Goal: Task Accomplishment & Management: Complete application form

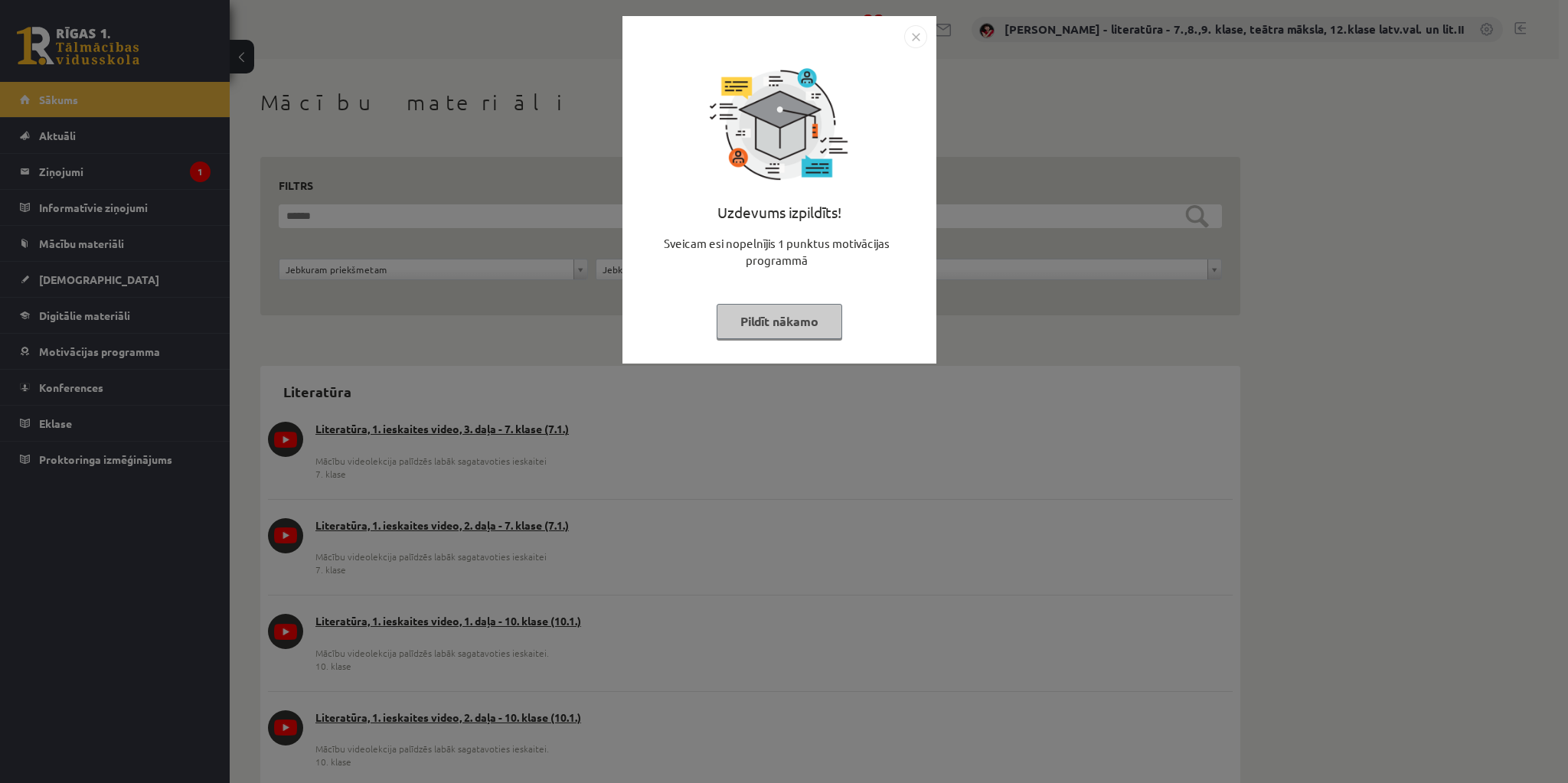
click at [750, 327] on button "Pildīt nākamo" at bounding box center [779, 321] width 126 height 35
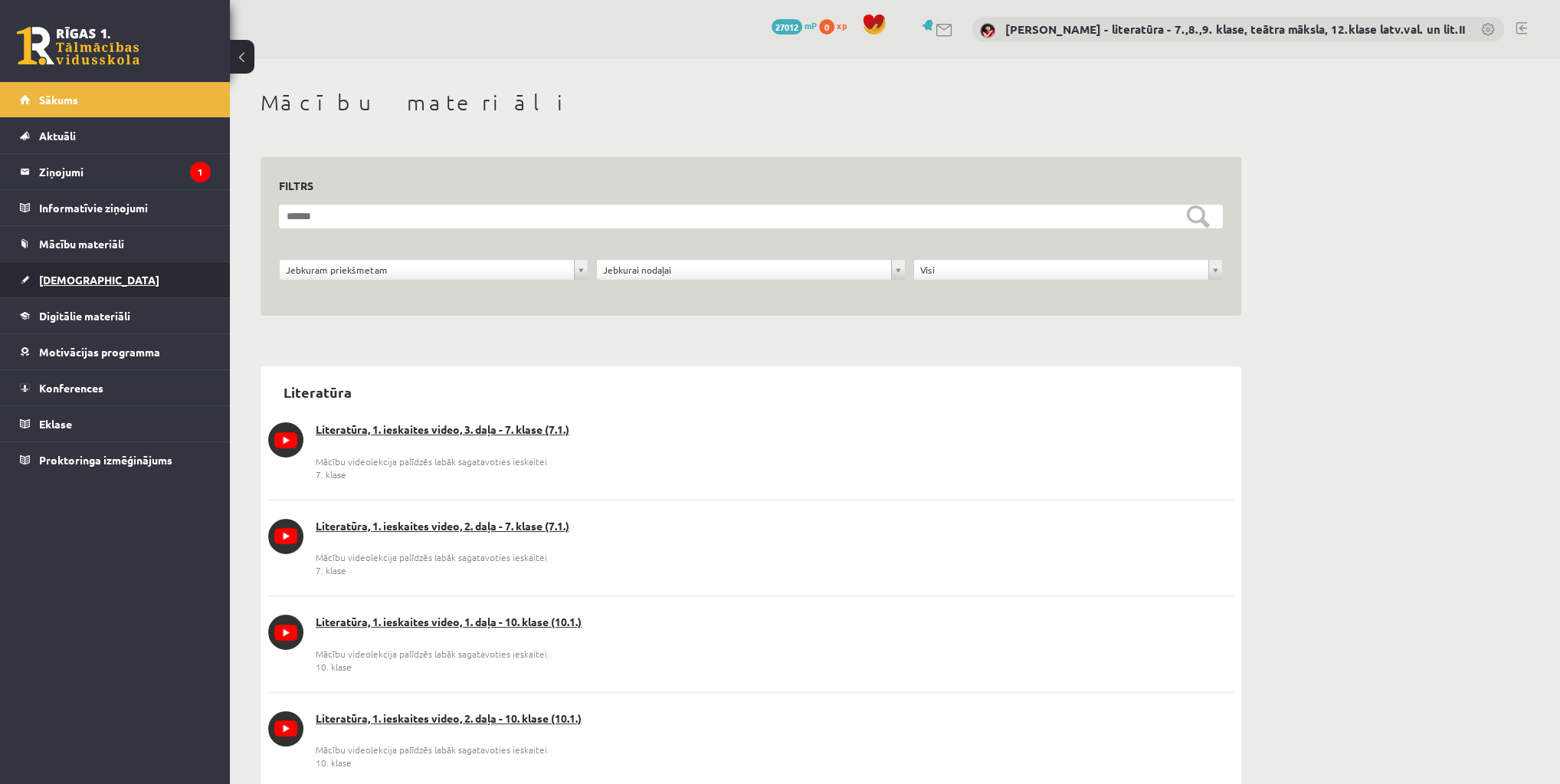
click at [89, 281] on link "[DEMOGRAPHIC_DATA]" at bounding box center [115, 279] width 191 height 35
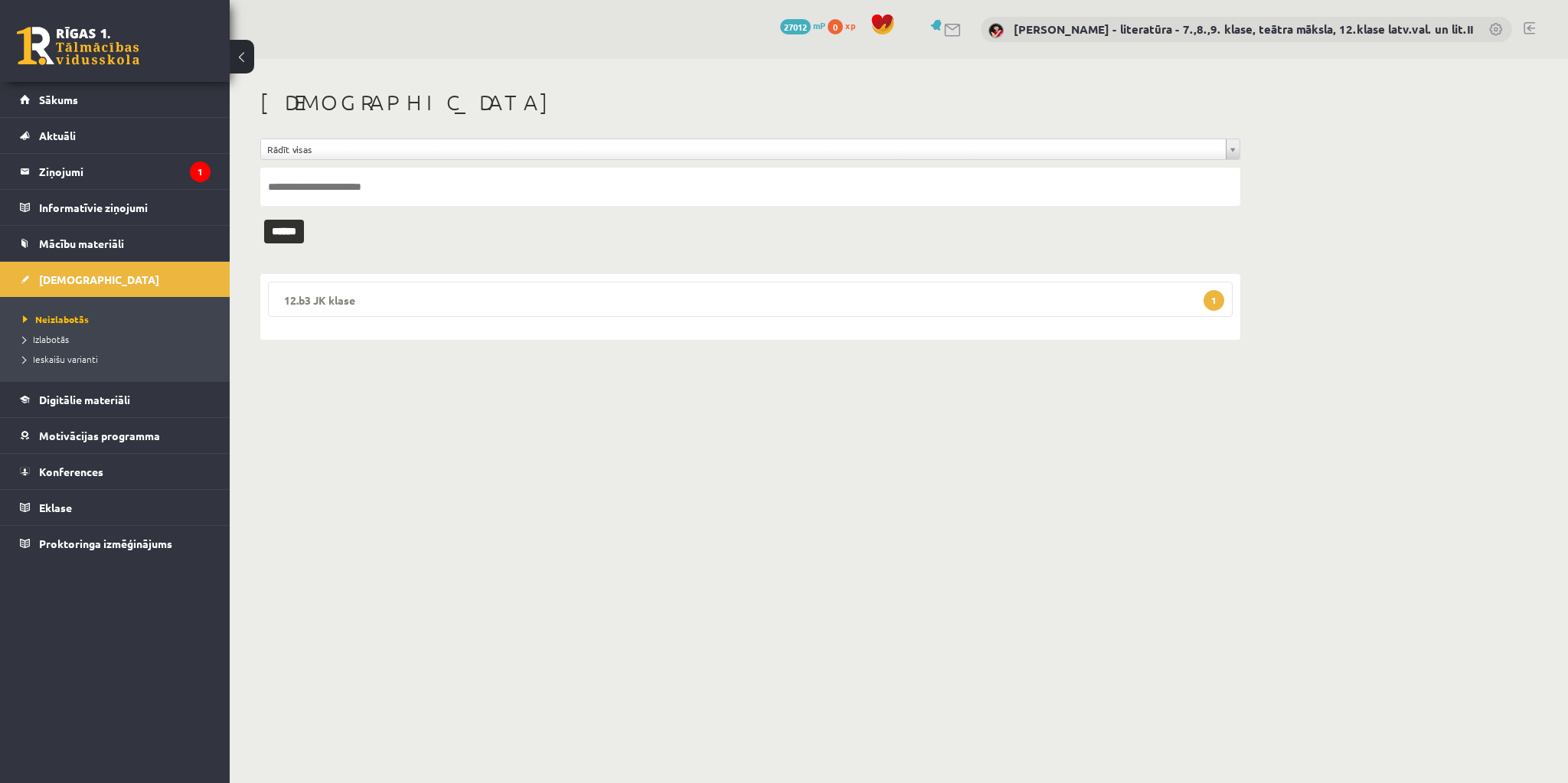
click at [1213, 300] on span "1" at bounding box center [1213, 299] width 20 height 20
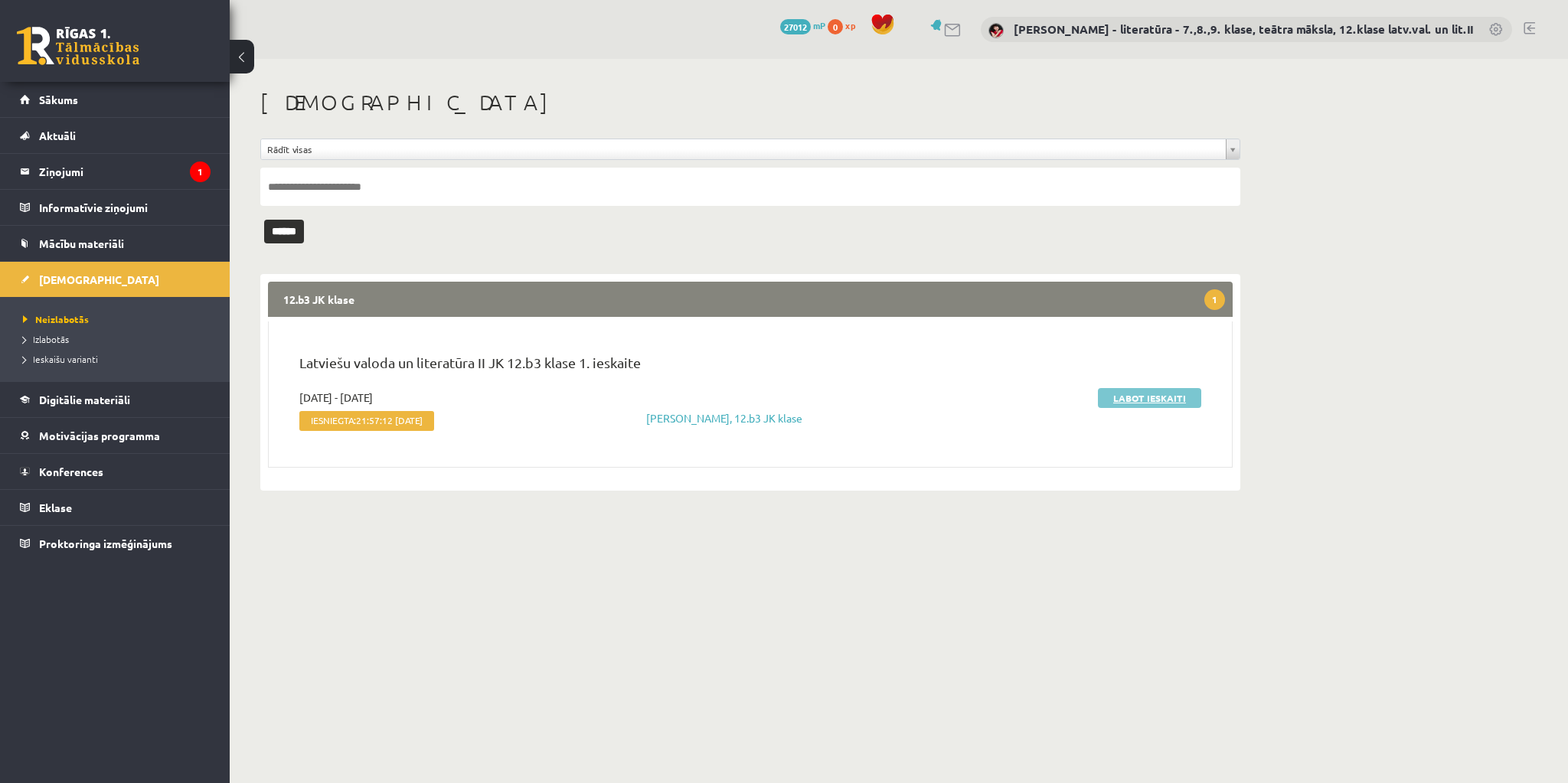
click at [1117, 402] on link "Labot ieskaiti" at bounding box center [1148, 398] width 103 height 20
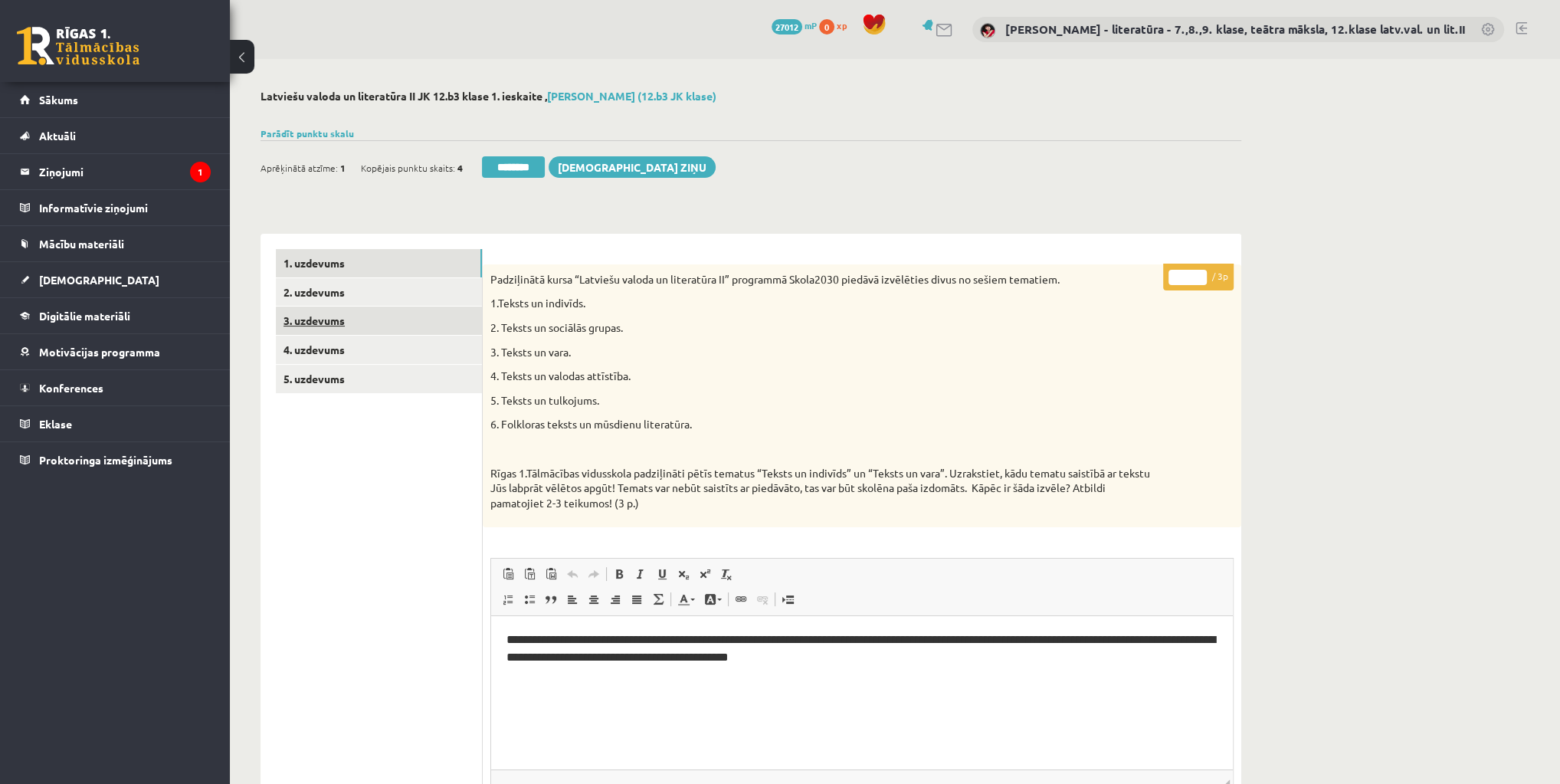
click at [377, 320] on link "3. uzdevums" at bounding box center [379, 320] width 206 height 28
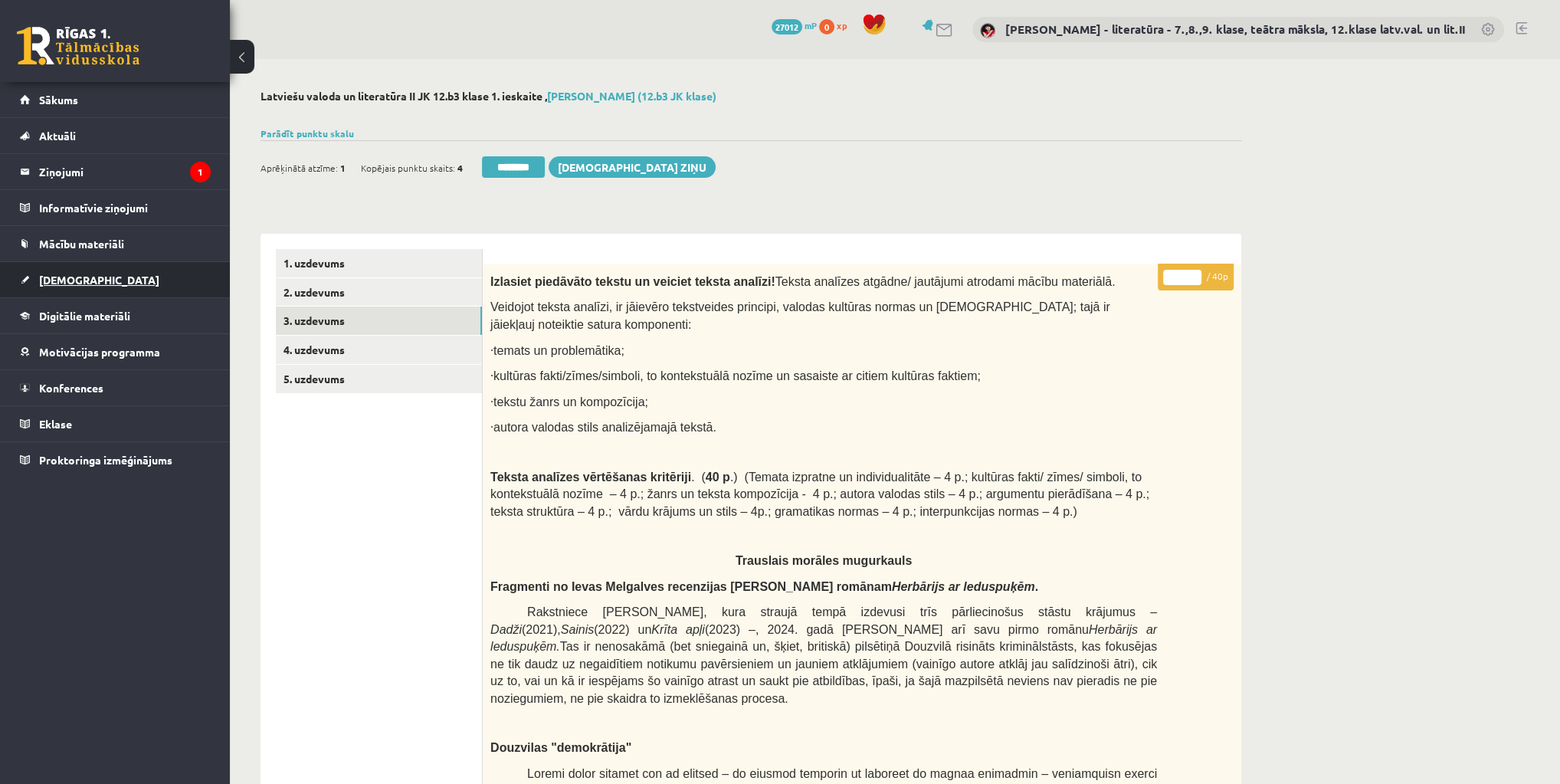
click at [51, 276] on span "[DEMOGRAPHIC_DATA]" at bounding box center [99, 279] width 120 height 14
